Goal: Task Accomplishment & Management: Use online tool/utility

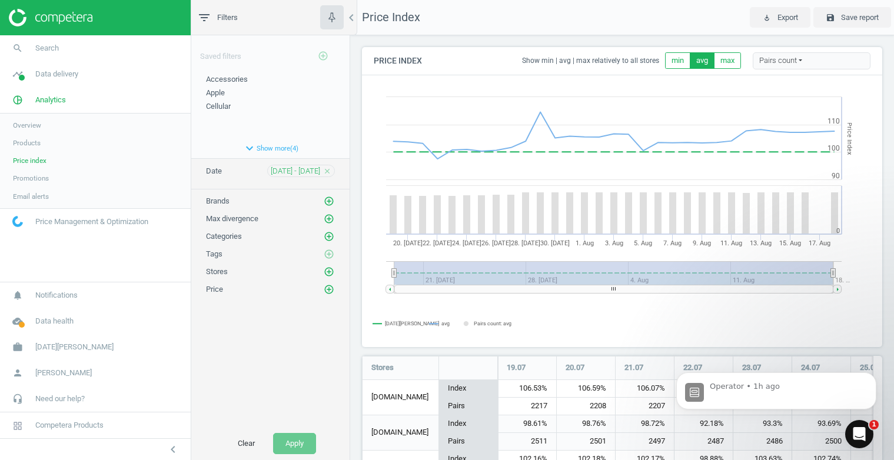
scroll to position [36, 0]
click at [43, 181] on span "Promotions" at bounding box center [31, 178] width 36 height 9
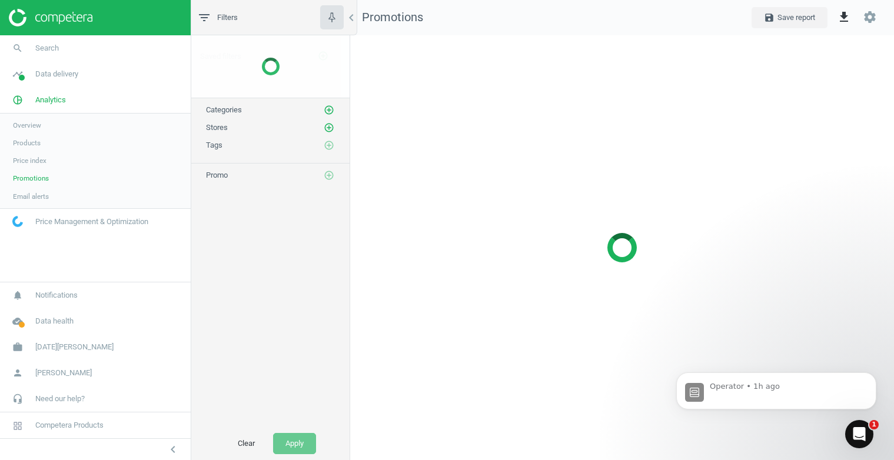
scroll to position [443, 562]
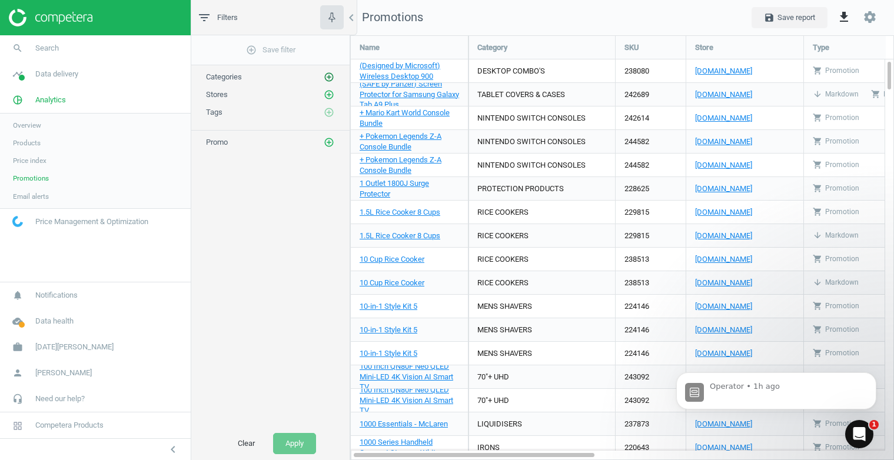
click at [329, 77] on icon "add_circle_outline" at bounding box center [329, 77] width 11 height 11
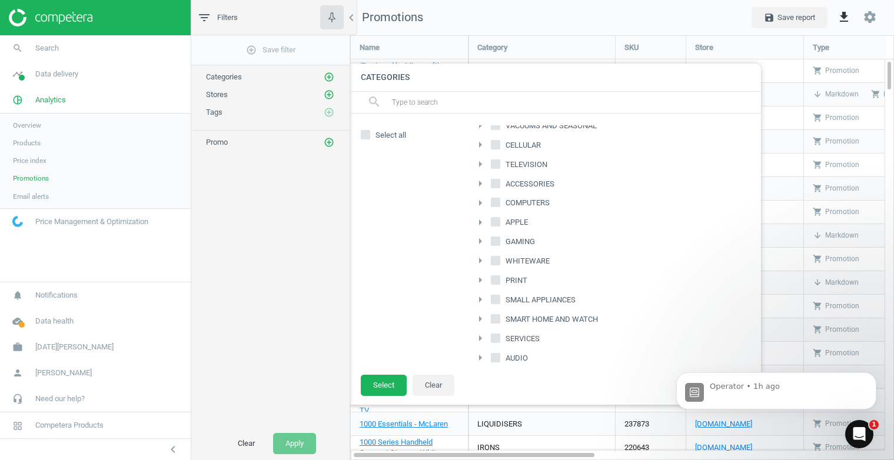
scroll to position [64, 0]
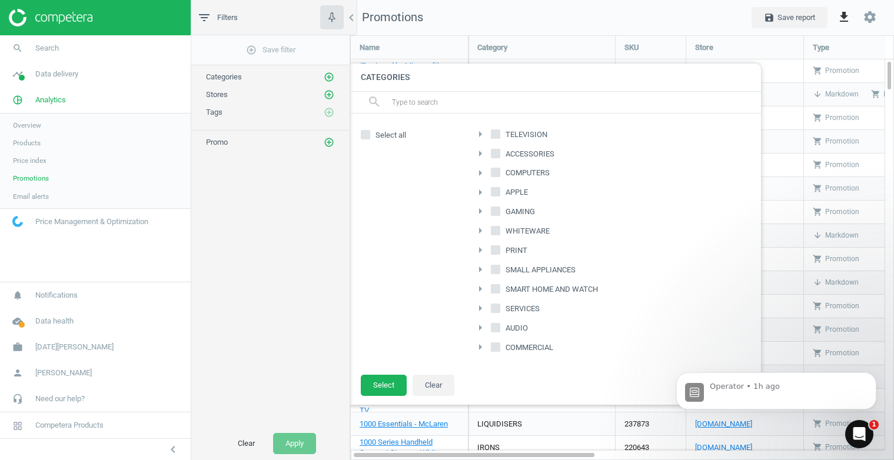
click at [480, 290] on icon "arrow_right" at bounding box center [480, 289] width 14 height 14
click at [503, 288] on input "WEARABLES" at bounding box center [503, 287] width 8 height 8
checkbox input "true"
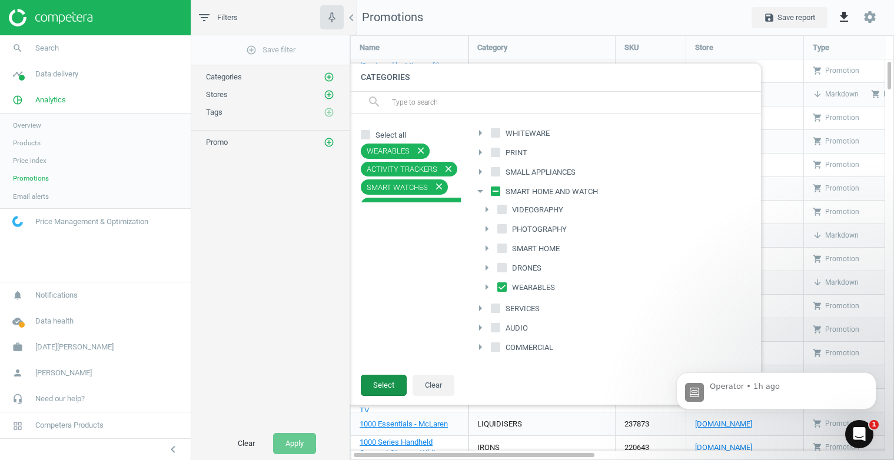
click at [377, 385] on button "Select" at bounding box center [384, 385] width 46 height 21
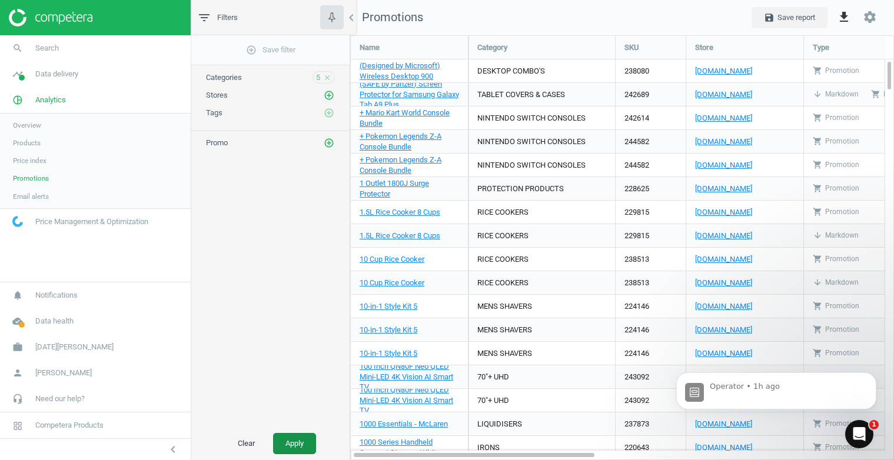
click at [303, 441] on button "Apply" at bounding box center [294, 443] width 43 height 21
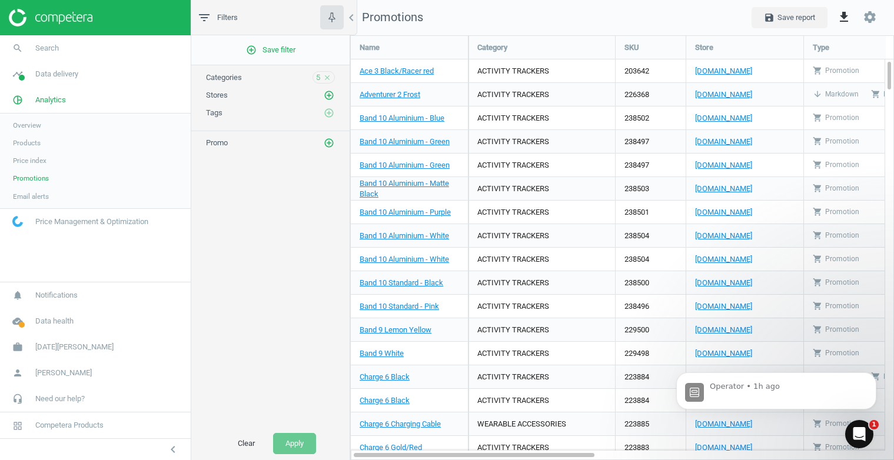
click at [34, 145] on span "Products" at bounding box center [27, 142] width 28 height 9
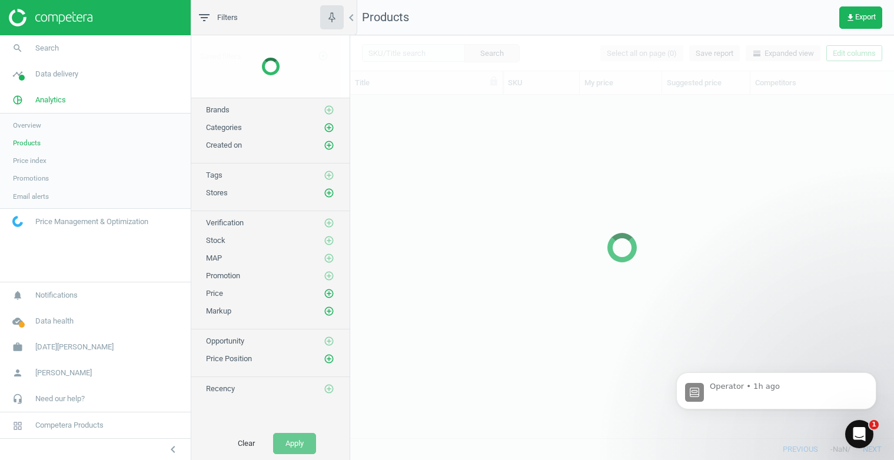
scroll to position [326, 535]
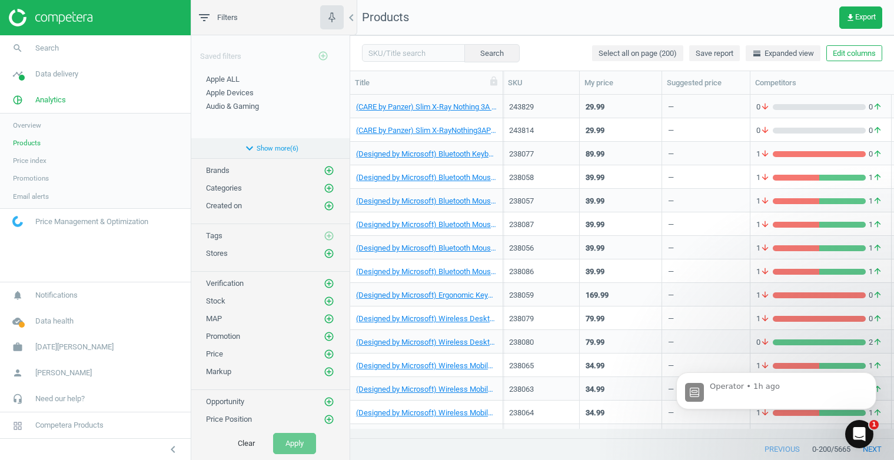
click at [278, 149] on button "expand_more Show more ( 6 )" at bounding box center [270, 148] width 158 height 20
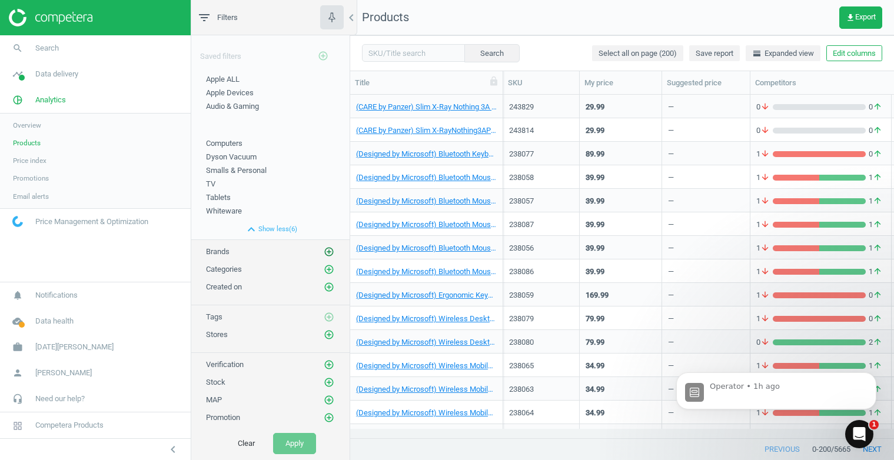
click at [324, 250] on icon "add_circle_outline" at bounding box center [329, 252] width 11 height 11
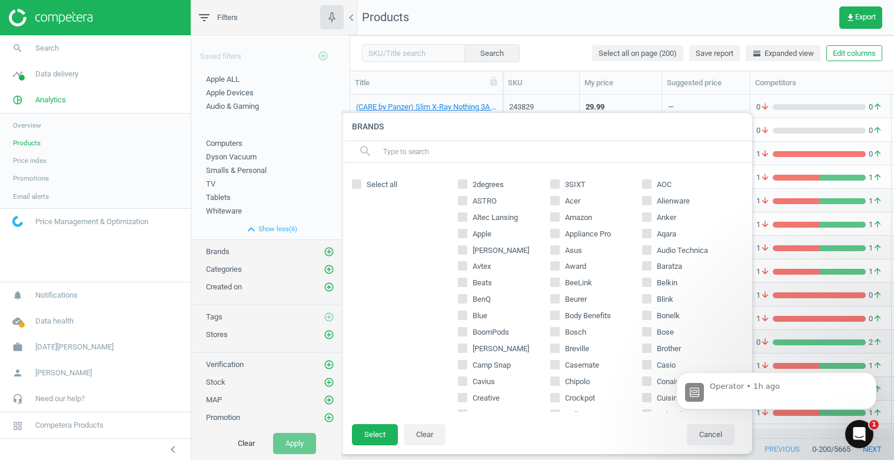
click at [415, 152] on input "text" at bounding box center [562, 151] width 361 height 19
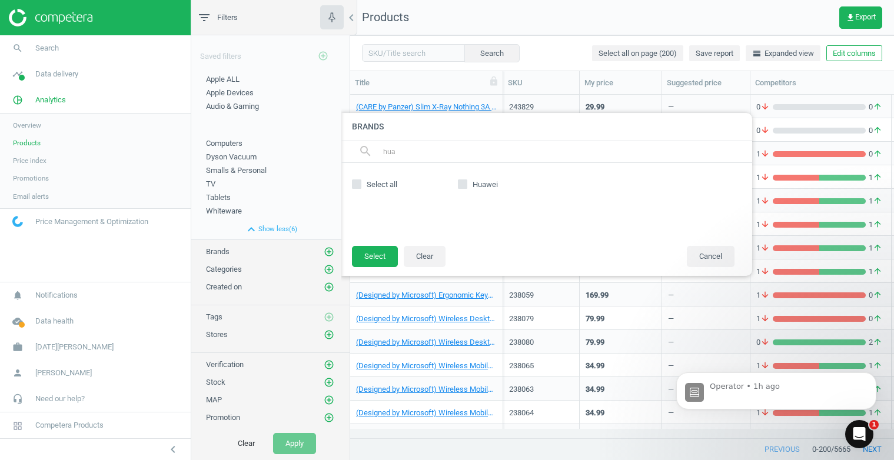
type input "hua"
click at [466, 184] on input "Huawei" at bounding box center [463, 184] width 8 height 8
checkbox input "true"
click at [386, 253] on button "Select" at bounding box center [375, 256] width 46 height 21
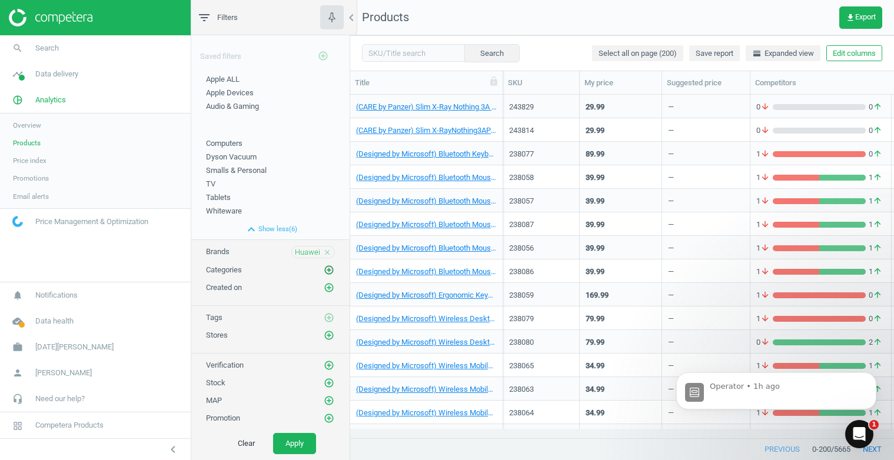
click at [324, 274] on icon "add_circle_outline" at bounding box center [329, 270] width 11 height 11
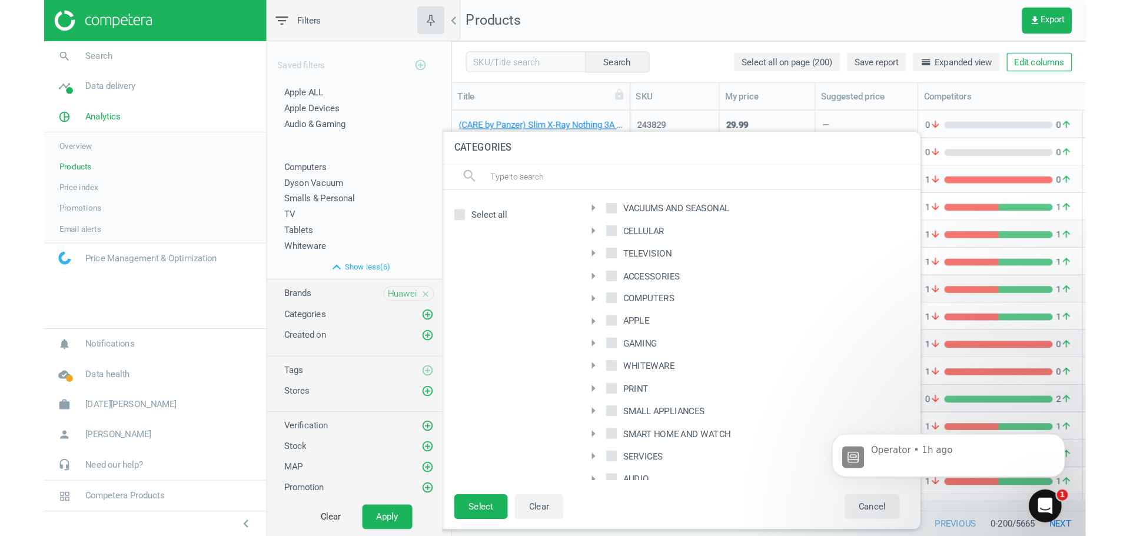
scroll to position [59, 0]
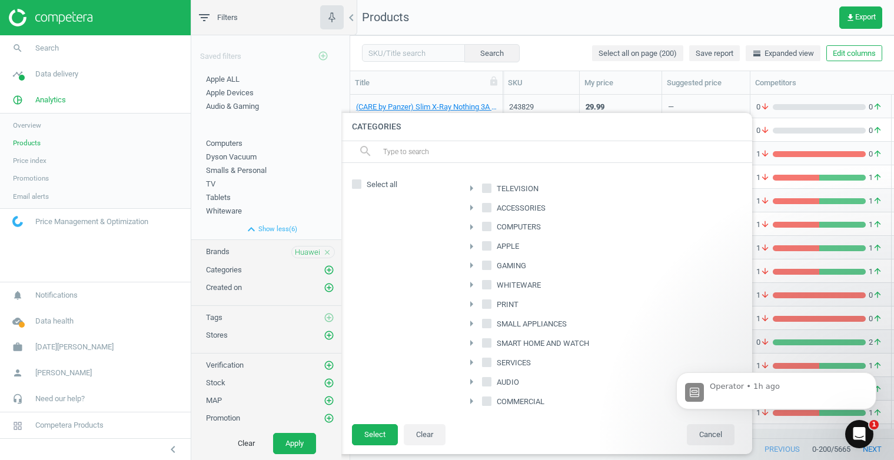
click at [489, 345] on input "SMART HOME AND WATCH" at bounding box center [487, 344] width 8 height 8
checkbox input "true"
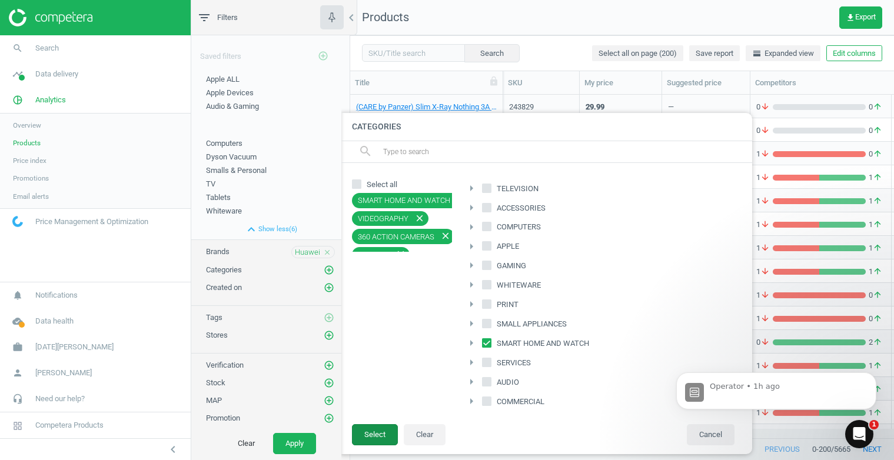
click at [386, 439] on button "Select" at bounding box center [375, 434] width 46 height 21
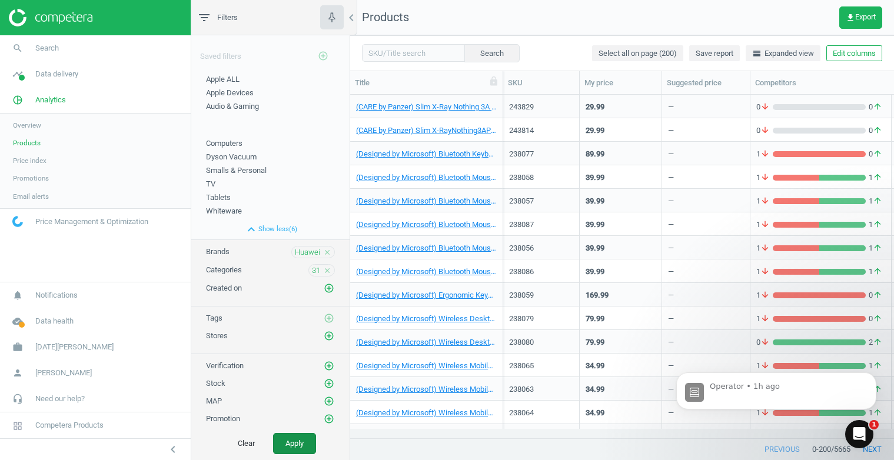
click at [307, 443] on button "Apply" at bounding box center [294, 443] width 43 height 21
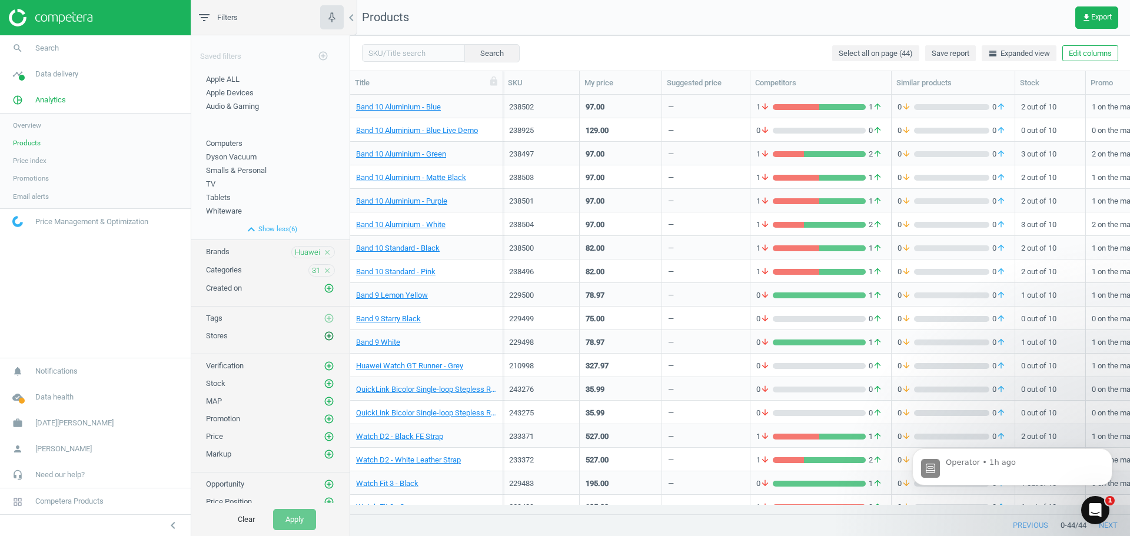
click at [324, 336] on icon "add_circle_outline" at bounding box center [329, 336] width 11 height 11
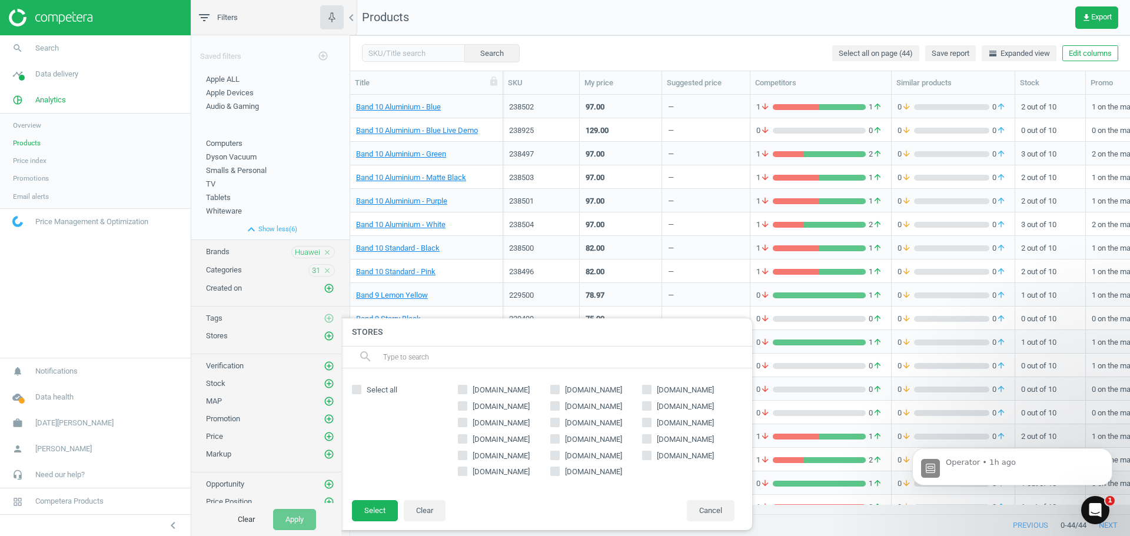
click at [557, 389] on input "[DOMAIN_NAME]" at bounding box center [555, 390] width 8 height 8
checkbox input "true"
click at [377, 460] on button "Select" at bounding box center [375, 510] width 46 height 21
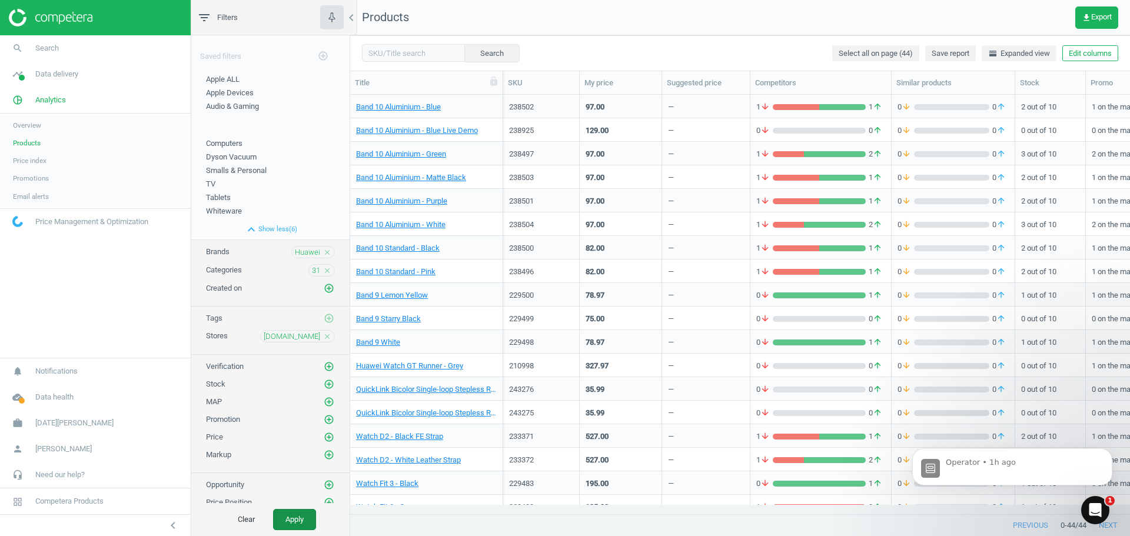
click at [296, 460] on button "Apply" at bounding box center [294, 519] width 43 height 21
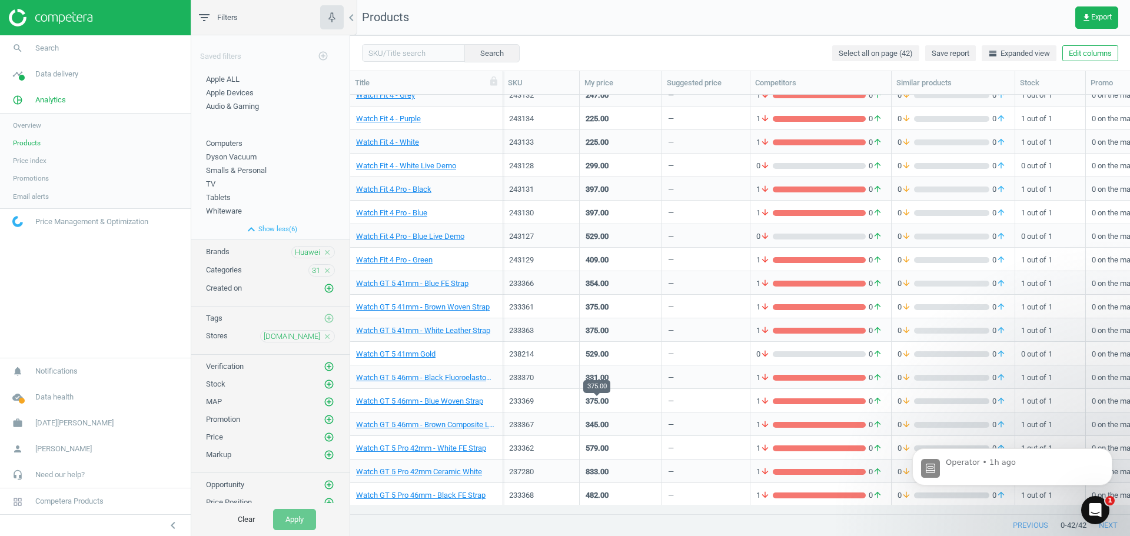
scroll to position [353, 0]
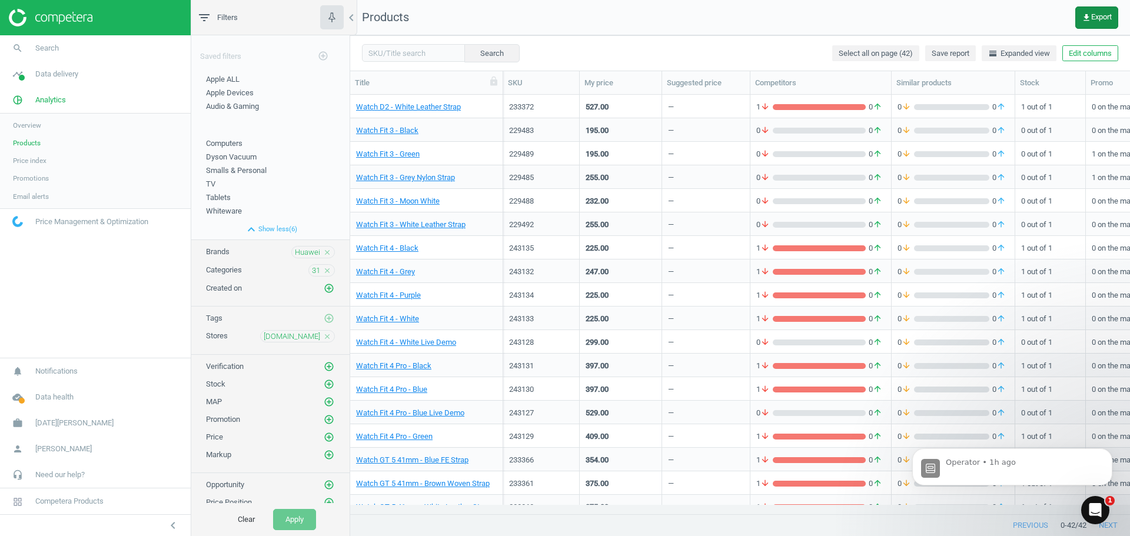
click at [894, 17] on span "get_app Export" at bounding box center [1097, 17] width 30 height 9
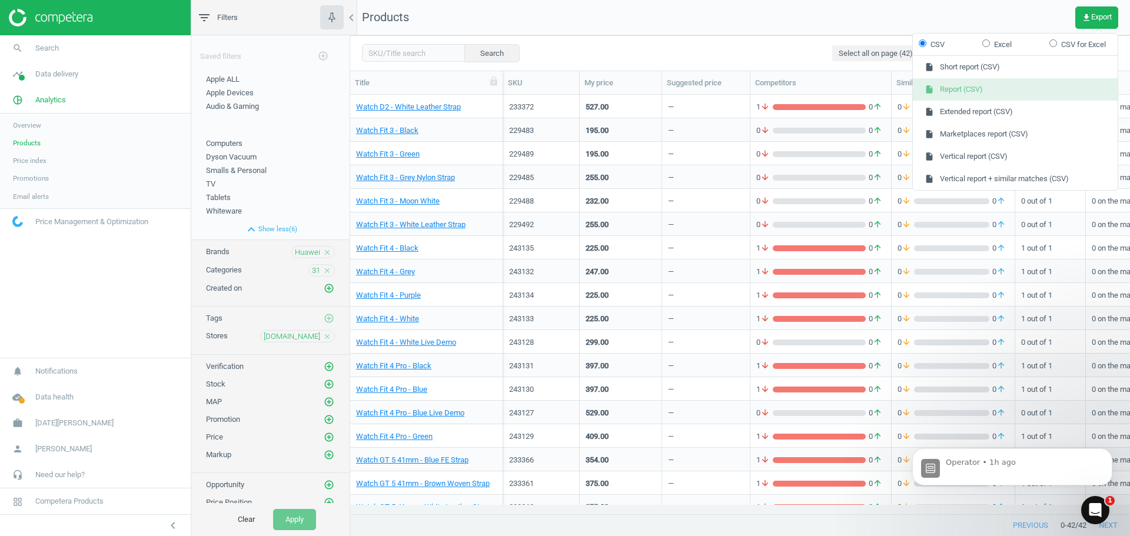
click at [894, 91] on button "insert_drive_file Report (CSV)" at bounding box center [1015, 89] width 205 height 22
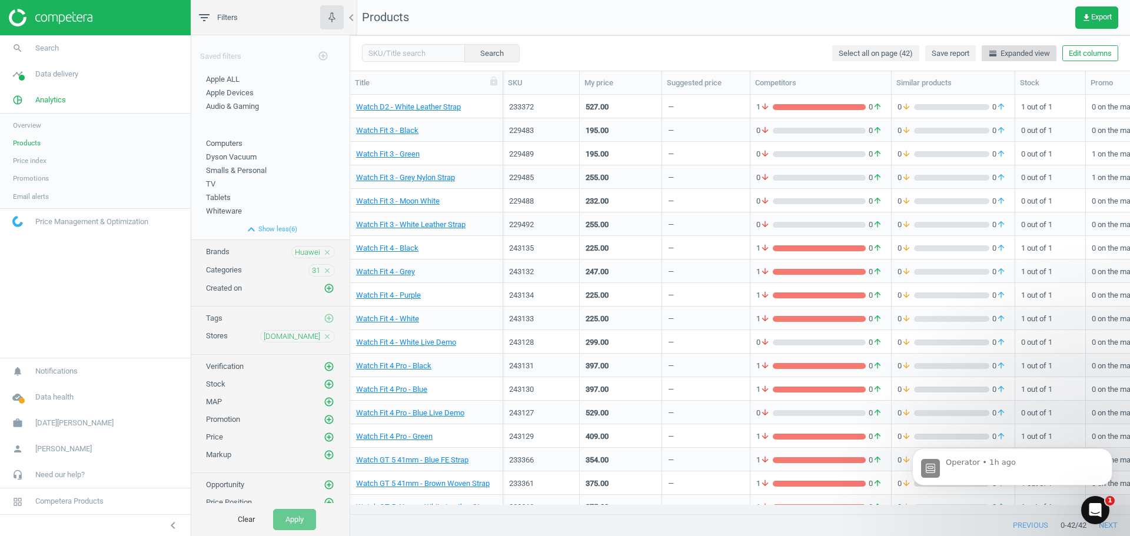
click at [894, 55] on span "horizontal_split Expanded view" at bounding box center [1019, 53] width 62 height 11
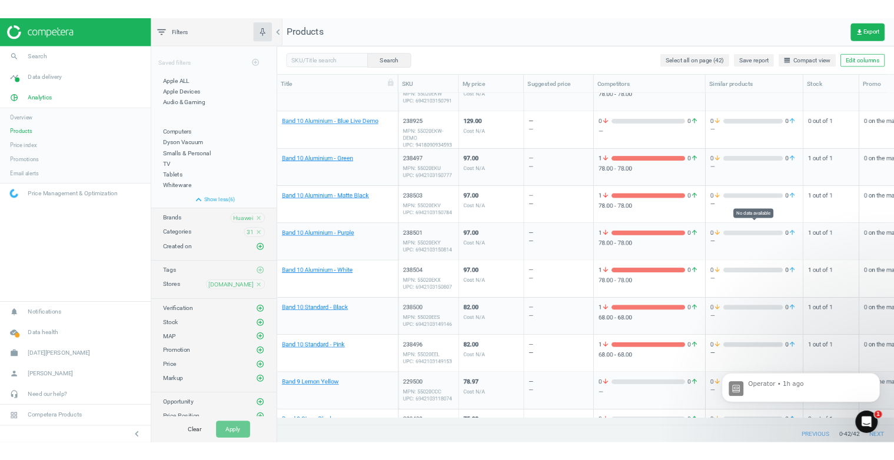
scroll to position [0, 0]
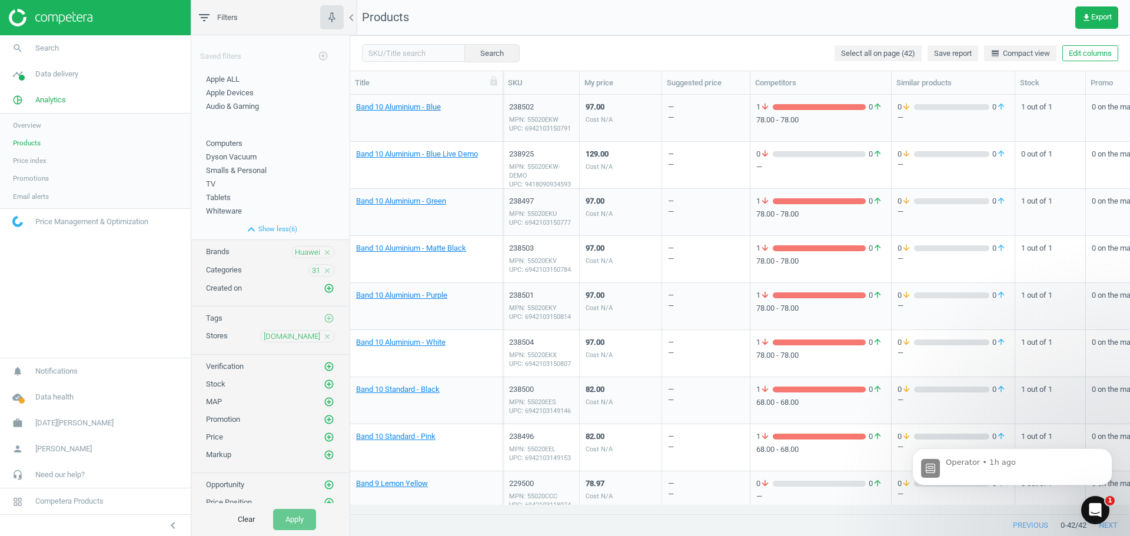
click at [838, 115] on div "78.00 - 78.00" at bounding box center [820, 120] width 129 height 11
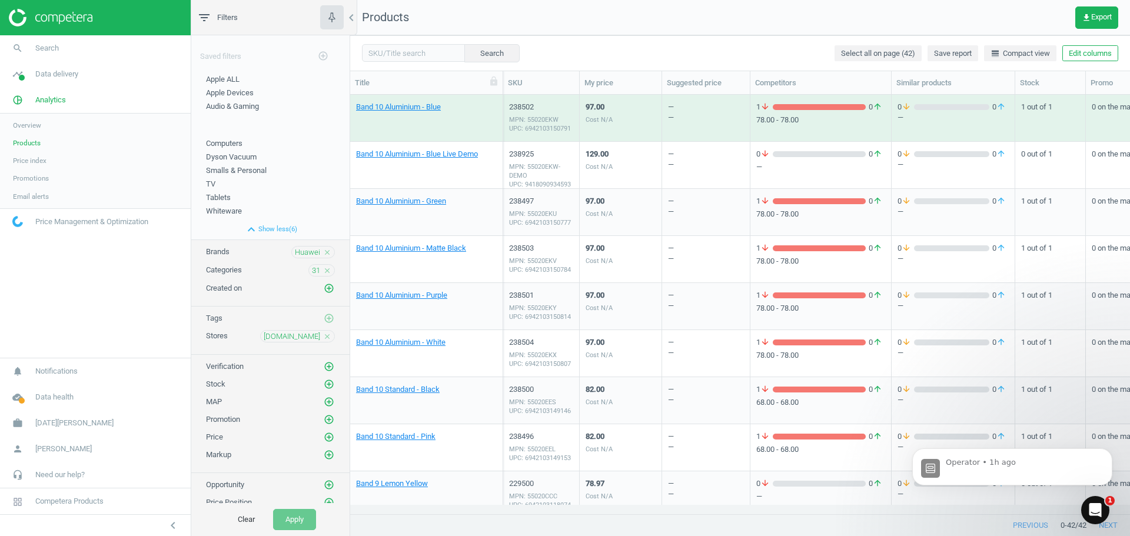
click at [855, 124] on div "78.00 - 78.00" at bounding box center [820, 120] width 129 height 11
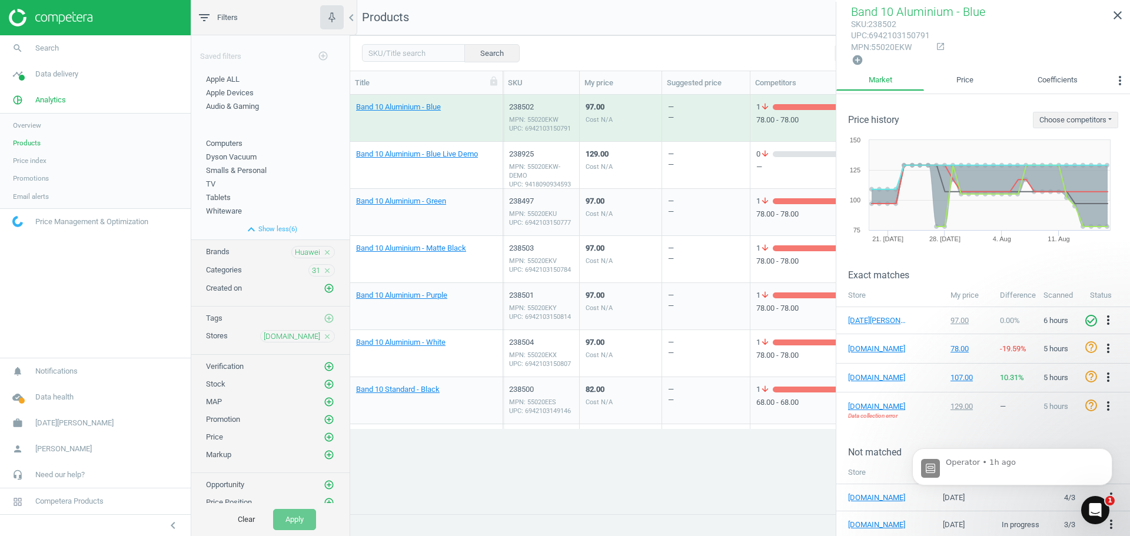
scroll to position [21, 0]
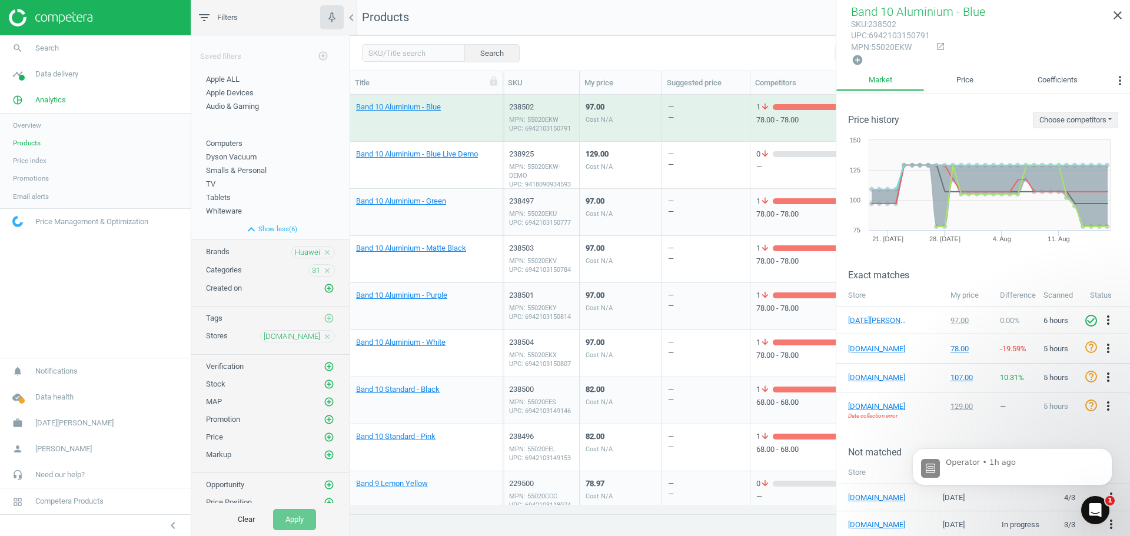
click at [36, 158] on span "Price index" at bounding box center [30, 160] width 34 height 9
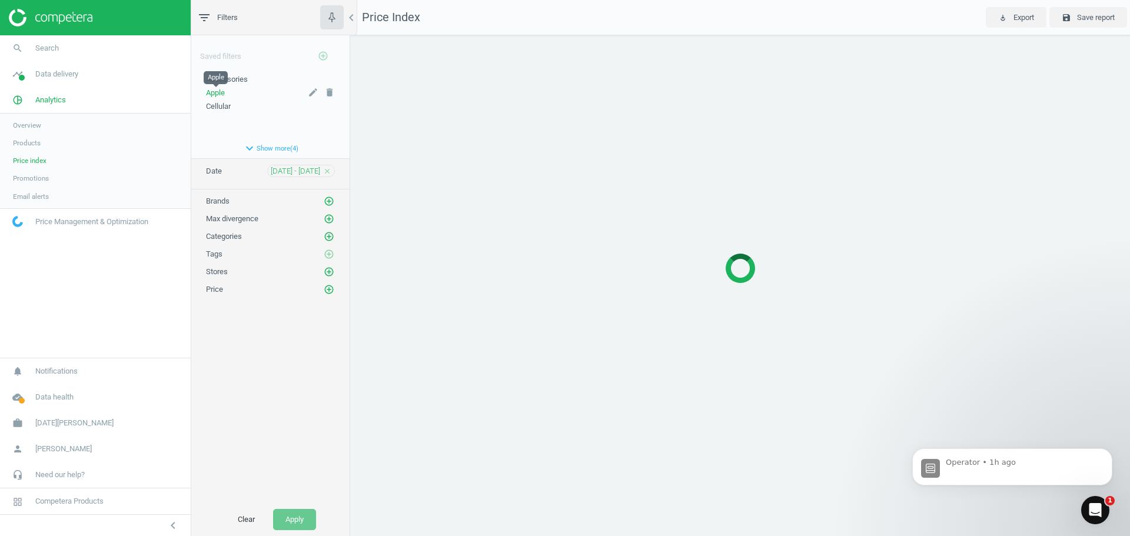
click at [215, 95] on span "Apple" at bounding box center [215, 92] width 19 height 9
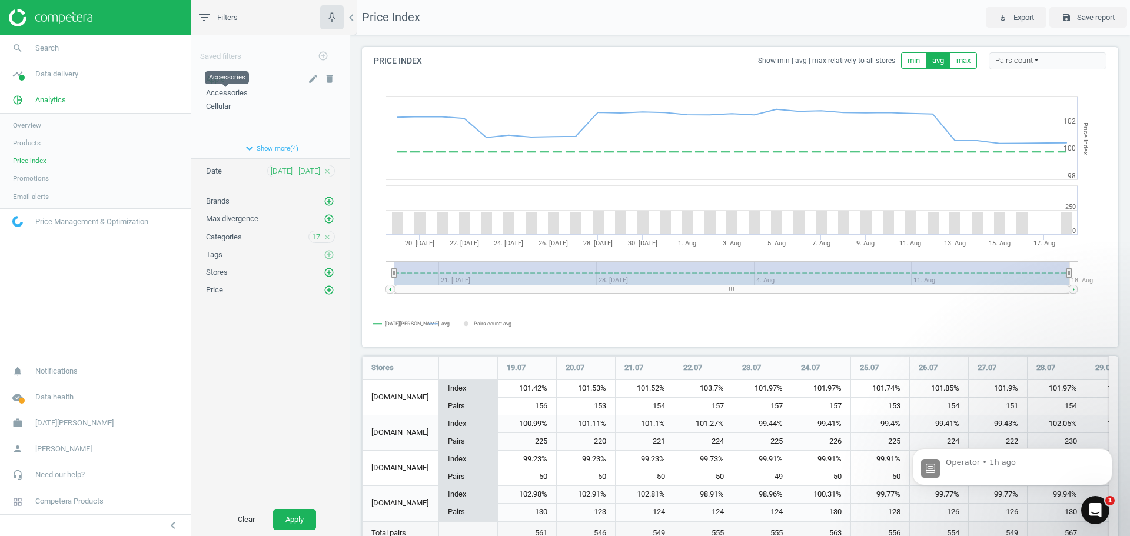
scroll to position [221, 766]
click at [331, 274] on icon "add_circle_outline" at bounding box center [329, 272] width 11 height 11
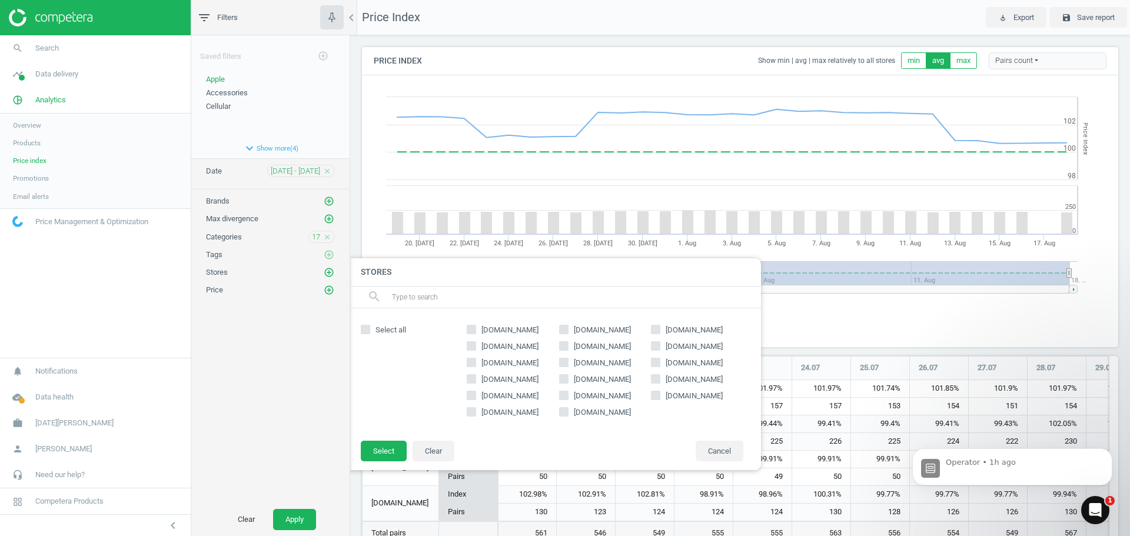
click at [476, 333] on icon at bounding box center [471, 329] width 9 height 9
click at [476, 333] on input "[DOMAIN_NAME]" at bounding box center [472, 330] width 8 height 8
checkbox input "true"
click at [399, 450] on button "Select" at bounding box center [384, 451] width 46 height 21
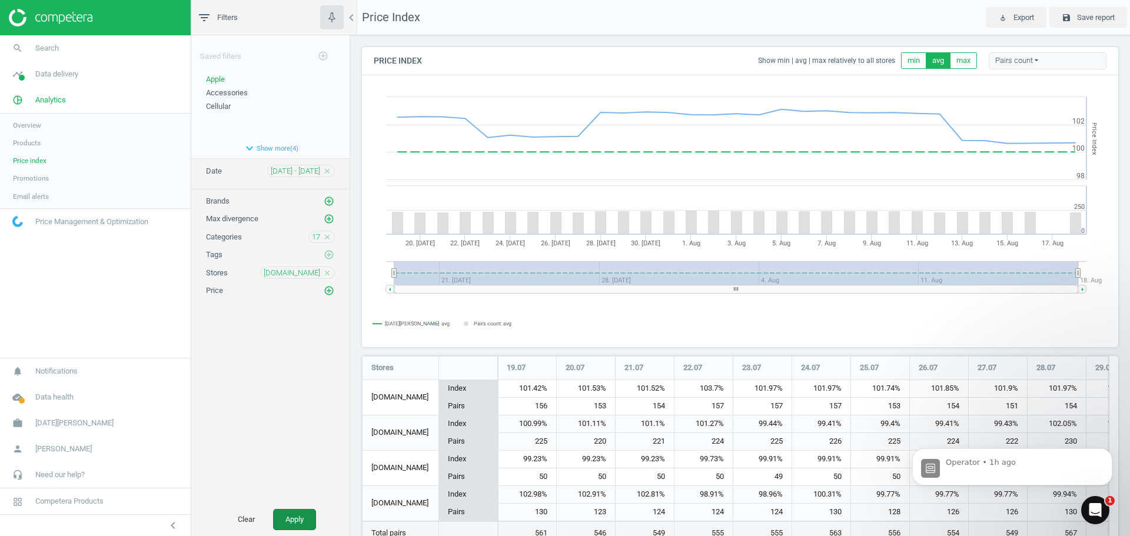
click at [310, 460] on button "Apply" at bounding box center [294, 519] width 43 height 21
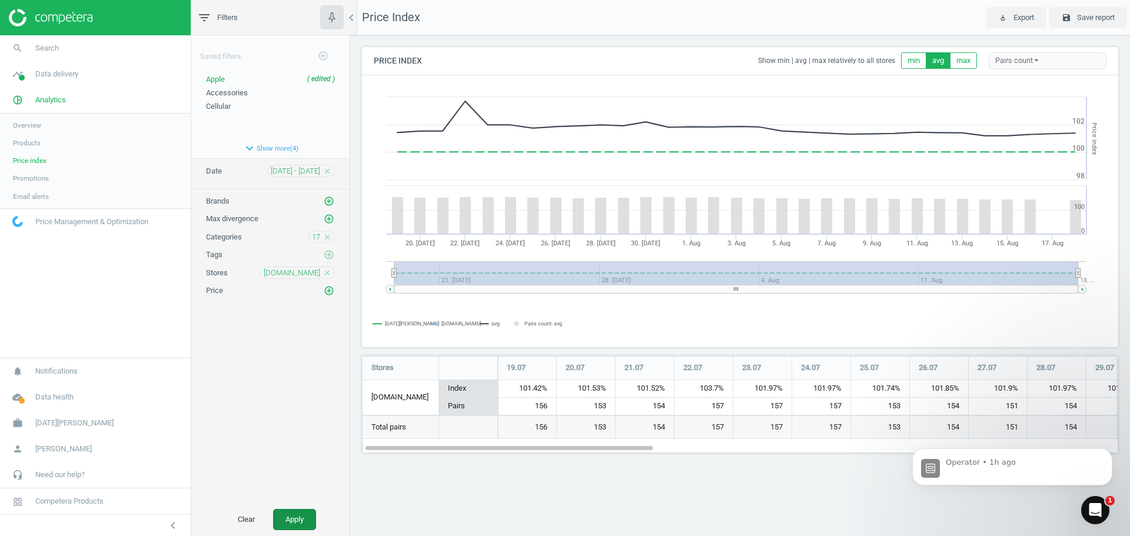
scroll to position [115, 775]
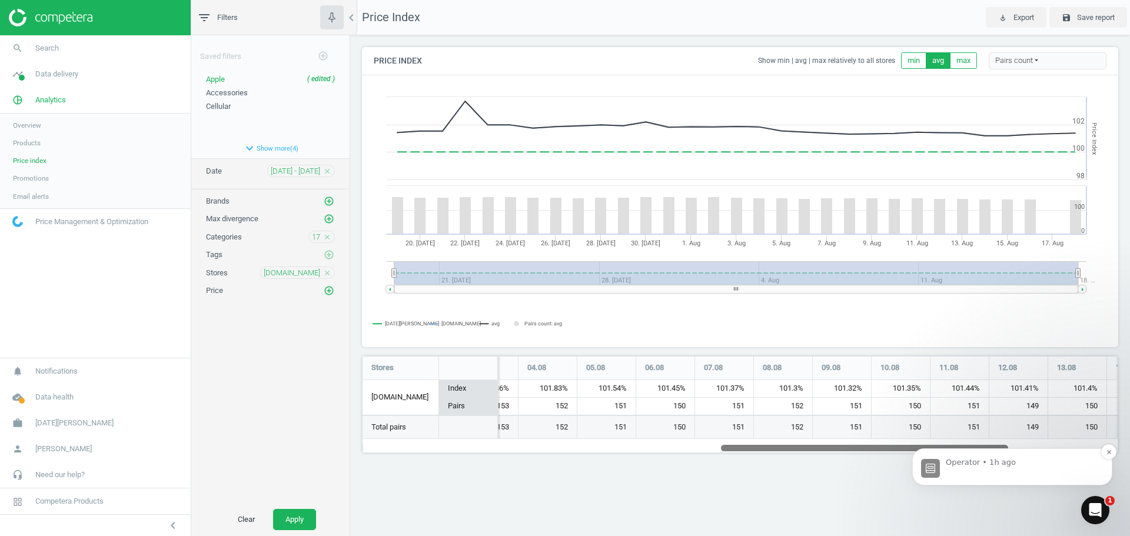
drag, startPoint x: 1425, startPoint y: 824, endPoint x: 1094, endPoint y: 457, distance: 493.9
click at [894, 453] on icon "Dismiss notification" at bounding box center [1109, 452] width 6 height 6
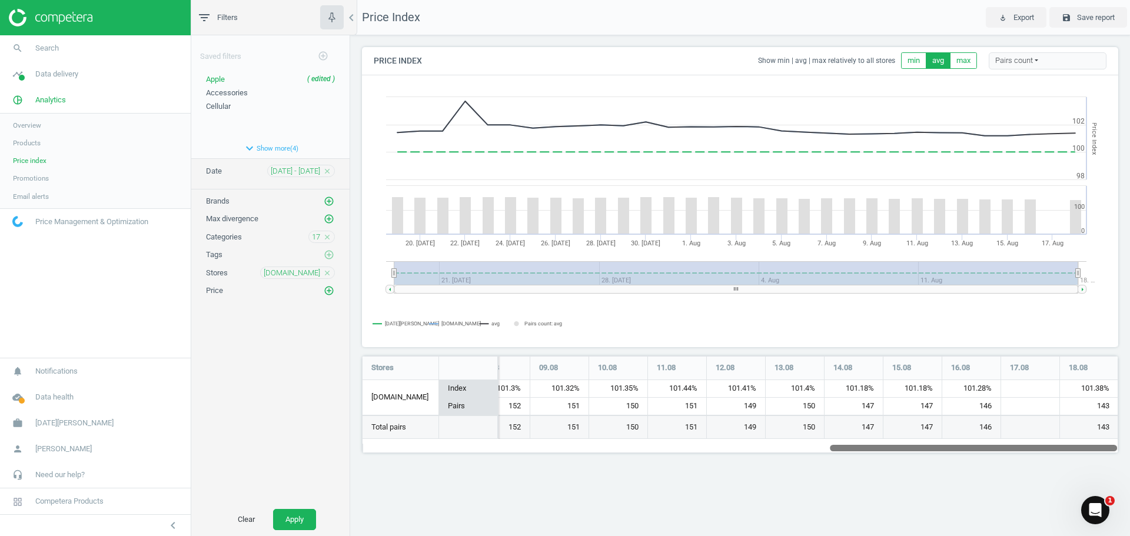
drag, startPoint x: 997, startPoint y: 447, endPoint x: 1130, endPoint y: 449, distance: 132.5
click at [894, 449] on div "Price Index Show min | avg | max relatively to all stores min avg max Pairs cou…" at bounding box center [740, 254] width 780 height 439
click at [329, 273] on icon "close" at bounding box center [327, 273] width 8 height 8
click at [329, 273] on icon "add_circle_outline" at bounding box center [329, 272] width 11 height 11
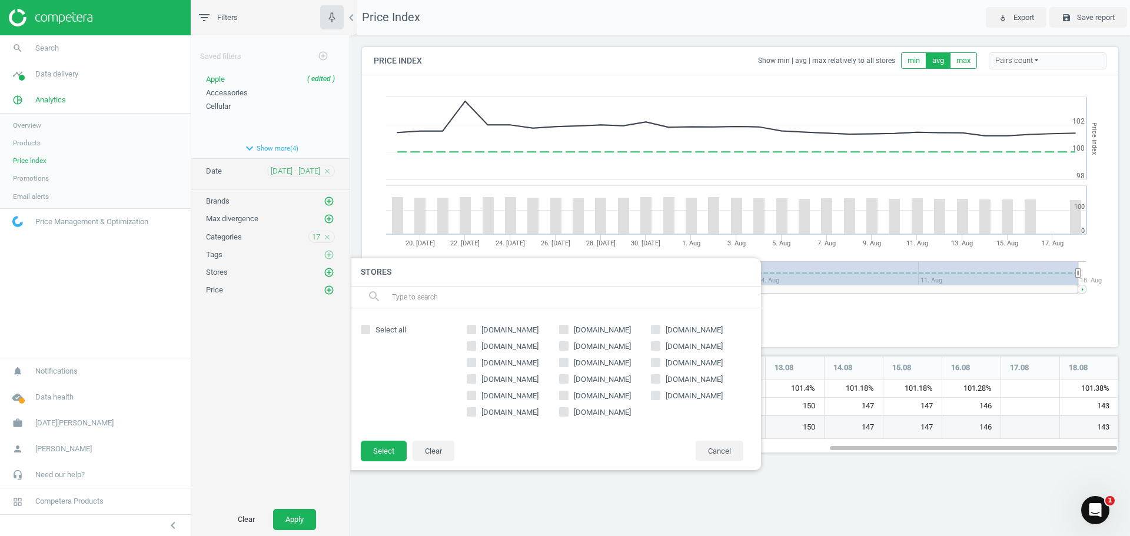
click at [565, 330] on input "[DOMAIN_NAME]" at bounding box center [564, 330] width 8 height 8
checkbox input "true"
click at [386, 453] on button "Select" at bounding box center [384, 451] width 46 height 21
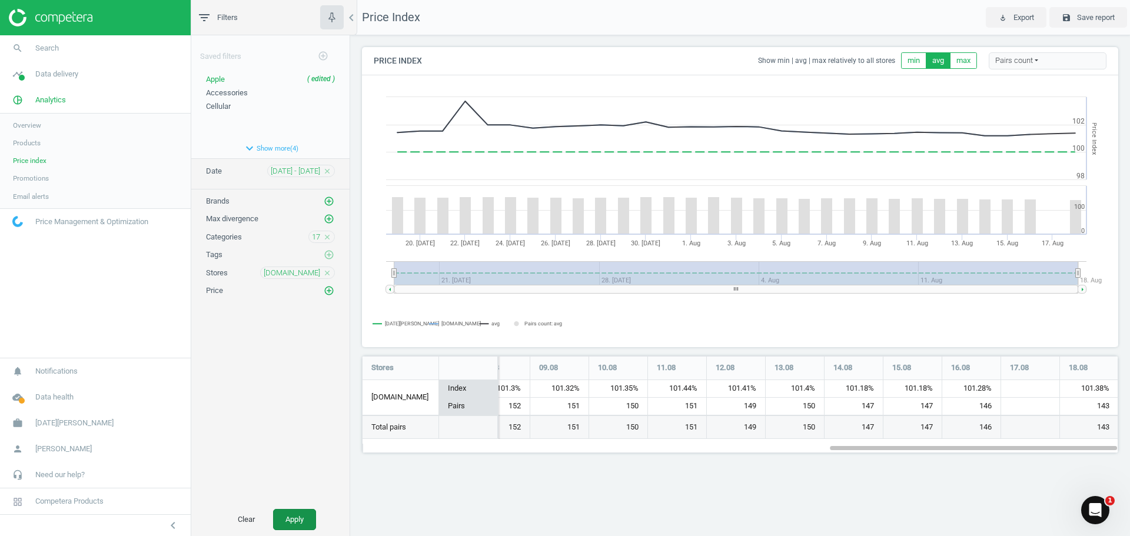
click at [298, 460] on button "Apply" at bounding box center [294, 519] width 43 height 21
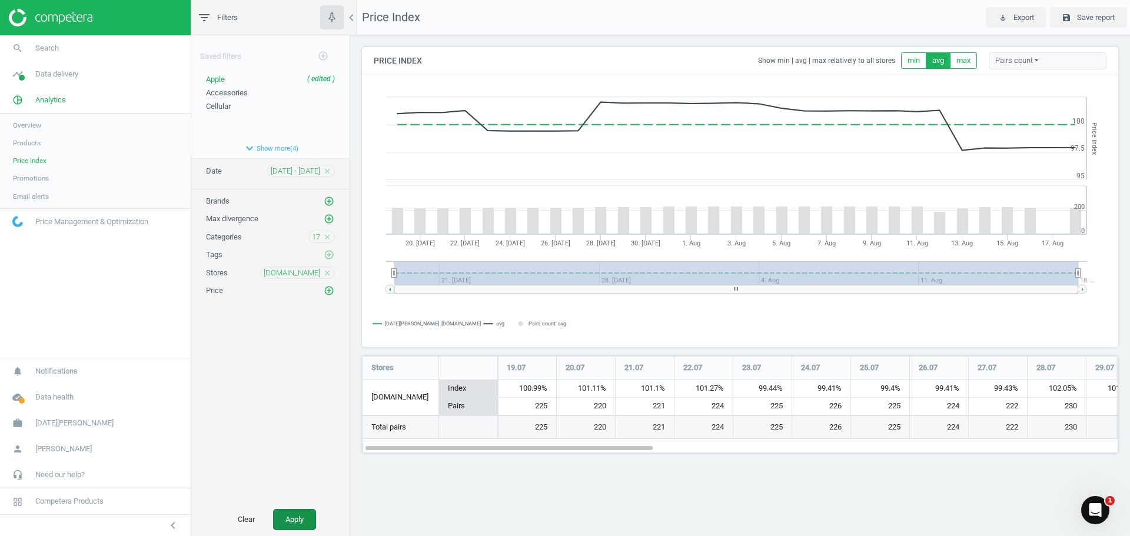
scroll to position [115, 775]
click at [328, 238] on icon "close" at bounding box center [327, 237] width 8 height 8
click at [328, 238] on icon "add_circle_outline" at bounding box center [329, 236] width 11 height 11
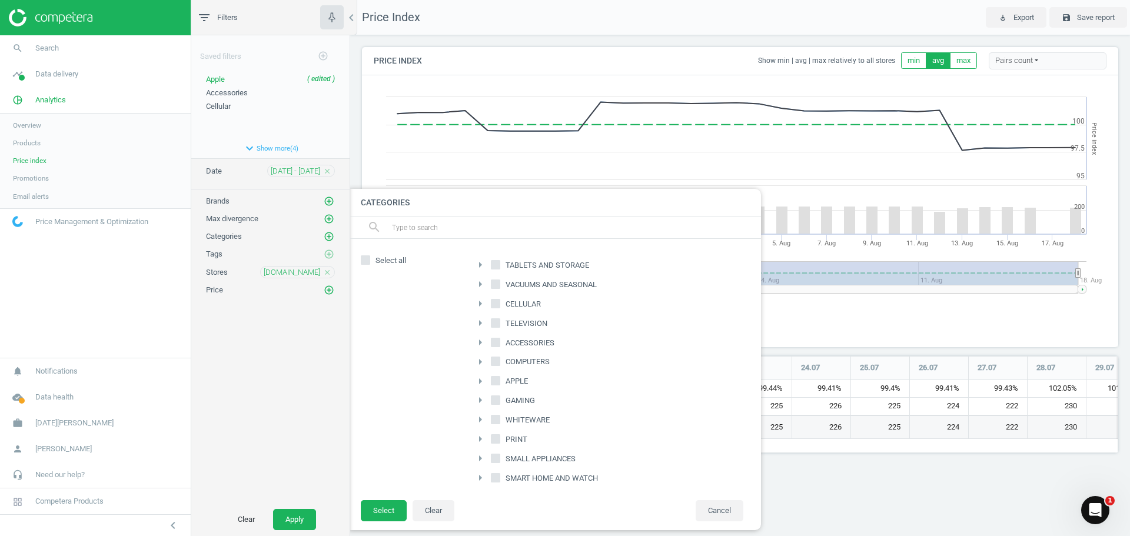
click at [483, 381] on icon "arrow_right" at bounding box center [480, 381] width 14 height 14
click at [504, 460] on input "NOTEBOOKS APPLE" at bounding box center [503, 477] width 8 height 8
checkbox input "true"
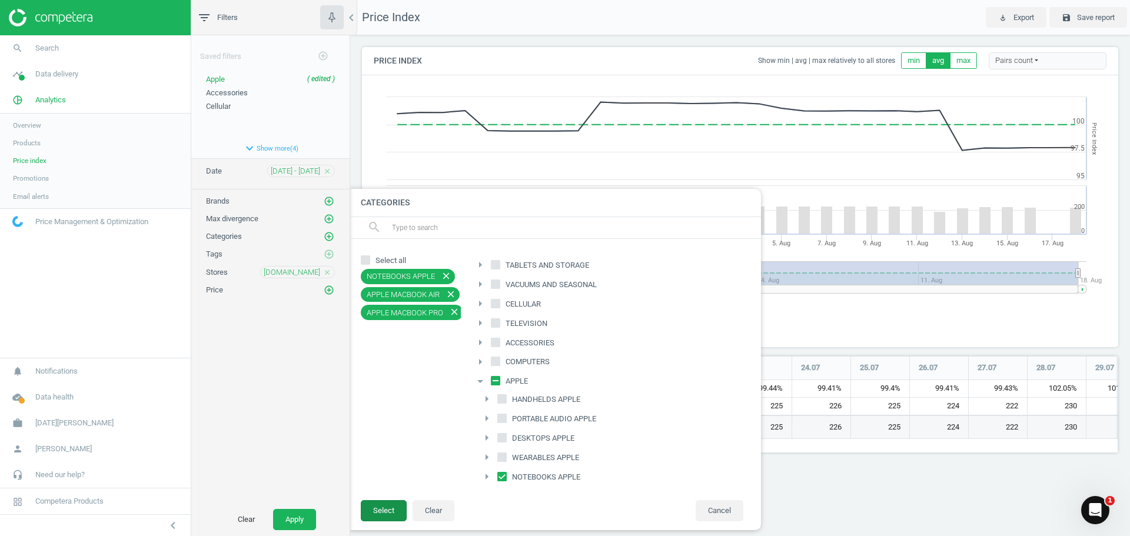
click at [386, 460] on button "Select" at bounding box center [384, 510] width 46 height 21
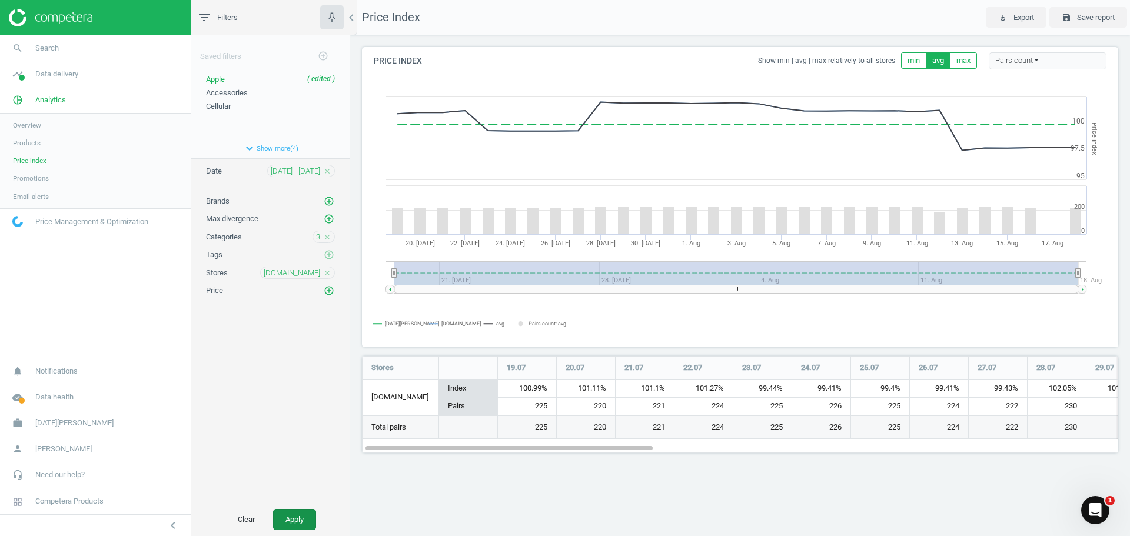
click at [304, 460] on button "Apply" at bounding box center [294, 519] width 43 height 21
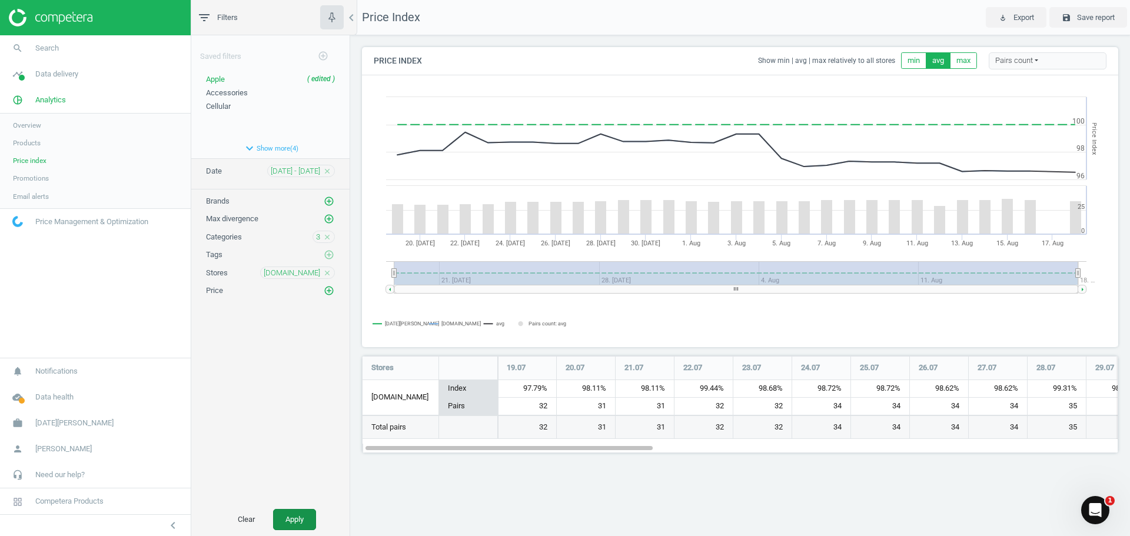
scroll to position [115, 775]
